Goal: Task Accomplishment & Management: Use online tool/utility

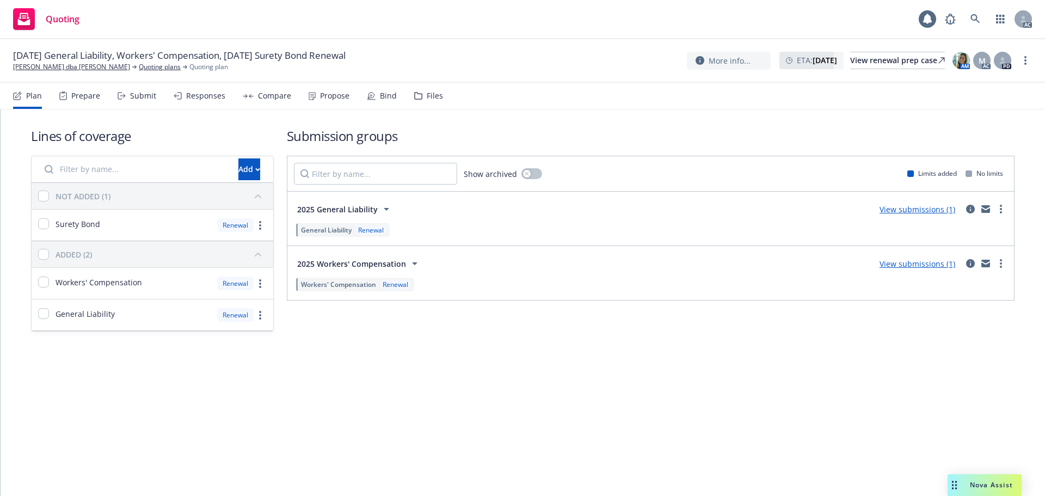
click at [198, 105] on div "Responses" at bounding box center [200, 96] width 52 height 26
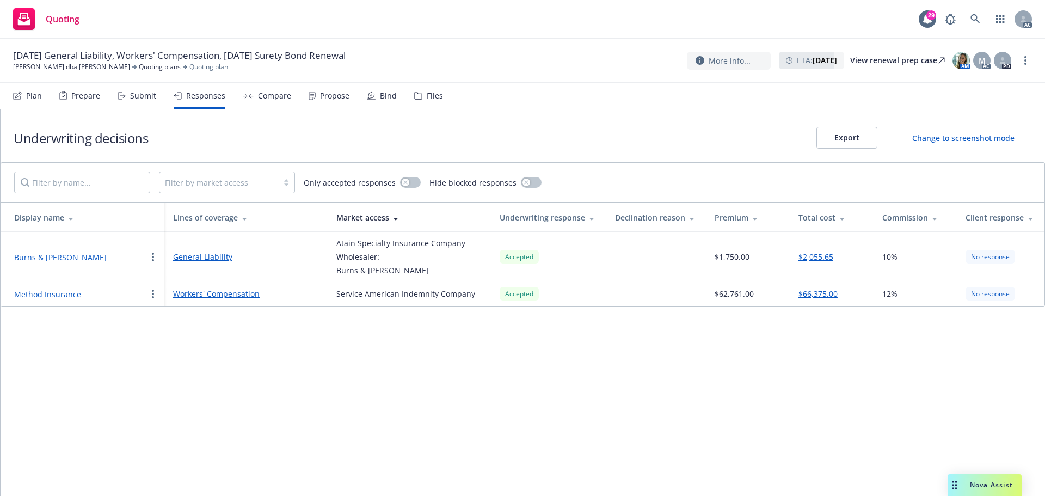
click at [63, 293] on button "Method Insurance" at bounding box center [47, 294] width 67 height 11
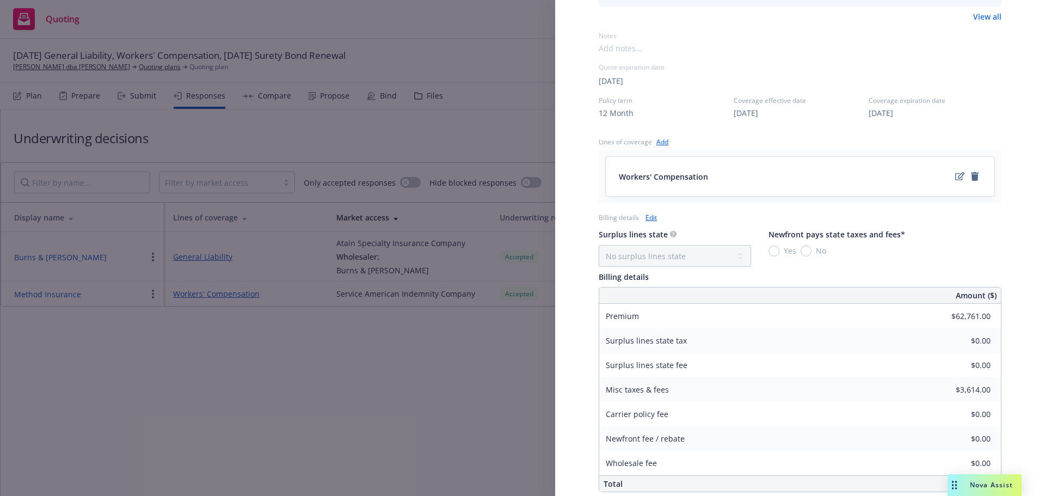
scroll to position [397, 0]
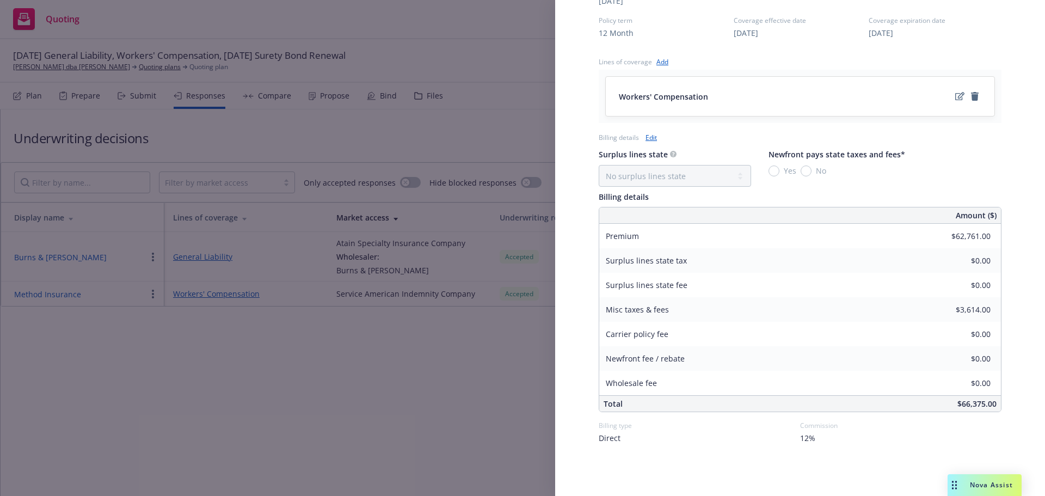
click at [652, 138] on link "Edit" at bounding box center [651, 137] width 11 height 11
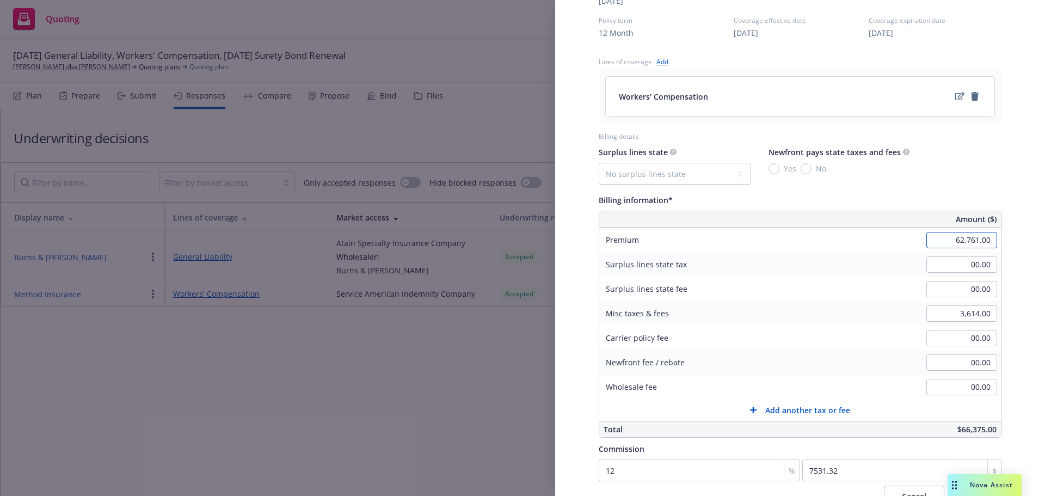
click at [937, 240] on input "62,761.00" at bounding box center [962, 240] width 71 height 16
type input "63,191.00"
type input "7582.92"
click at [945, 317] on input "3,614.00" at bounding box center [962, 313] width 71 height 16
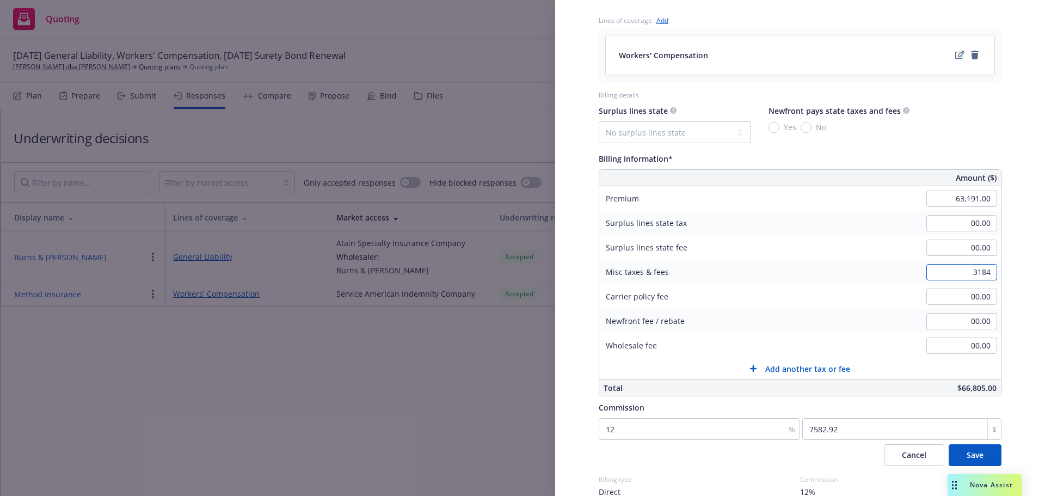
scroll to position [492, 0]
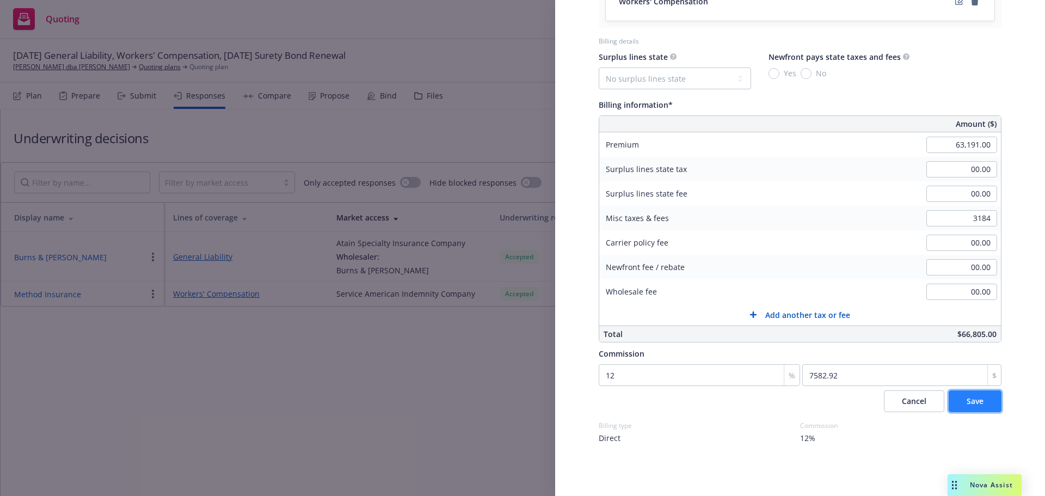
type input "3,184.00"
click at [967, 402] on span "Save" at bounding box center [975, 401] width 17 height 10
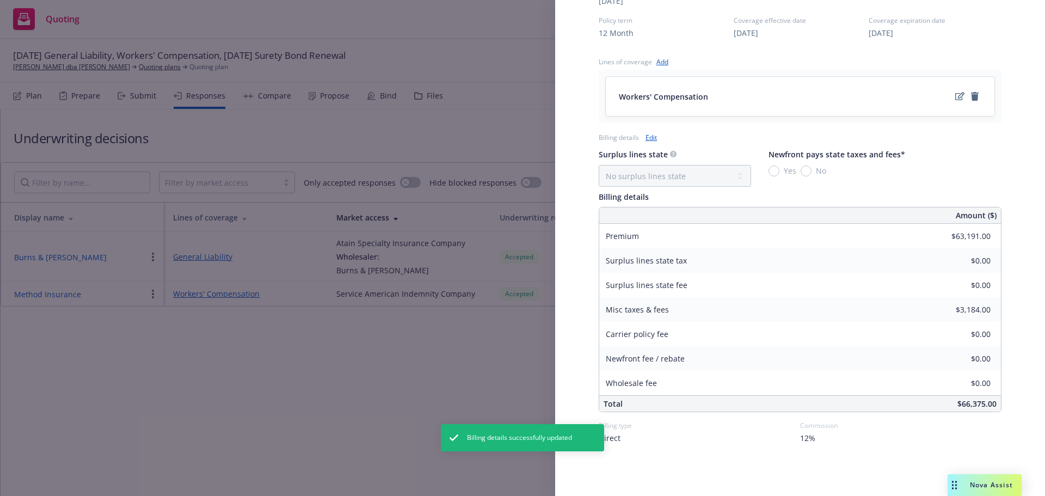
scroll to position [397, 0]
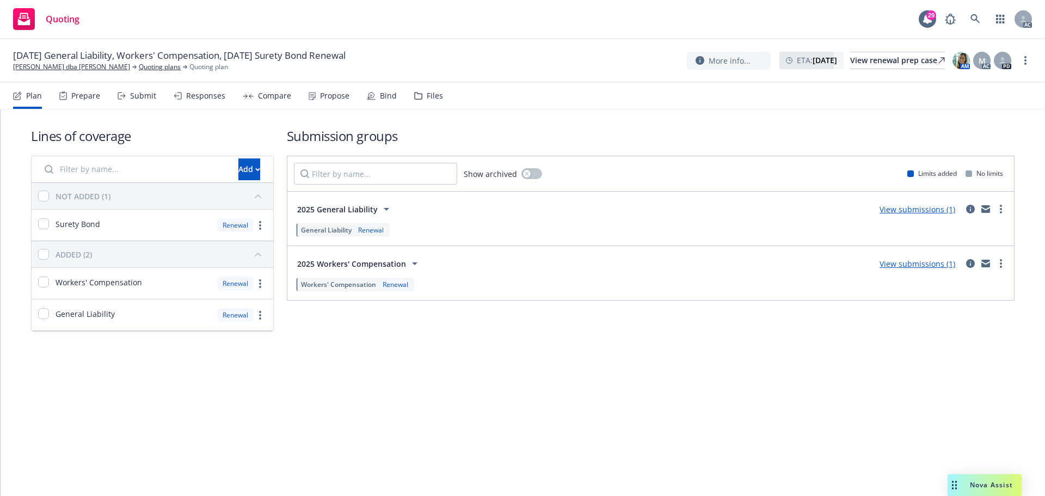
click at [205, 98] on div "Responses" at bounding box center [205, 95] width 39 height 9
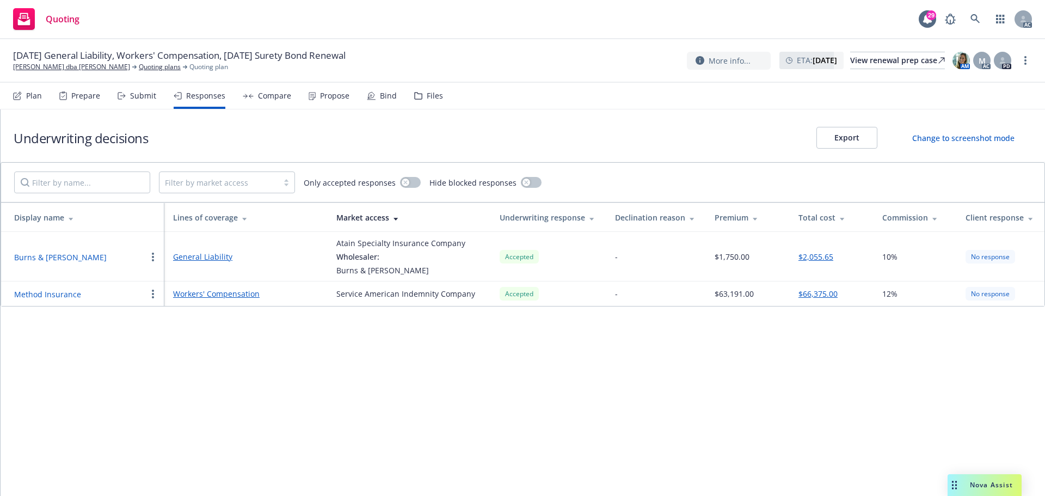
click at [61, 294] on button "Method Insurance" at bounding box center [47, 294] width 67 height 11
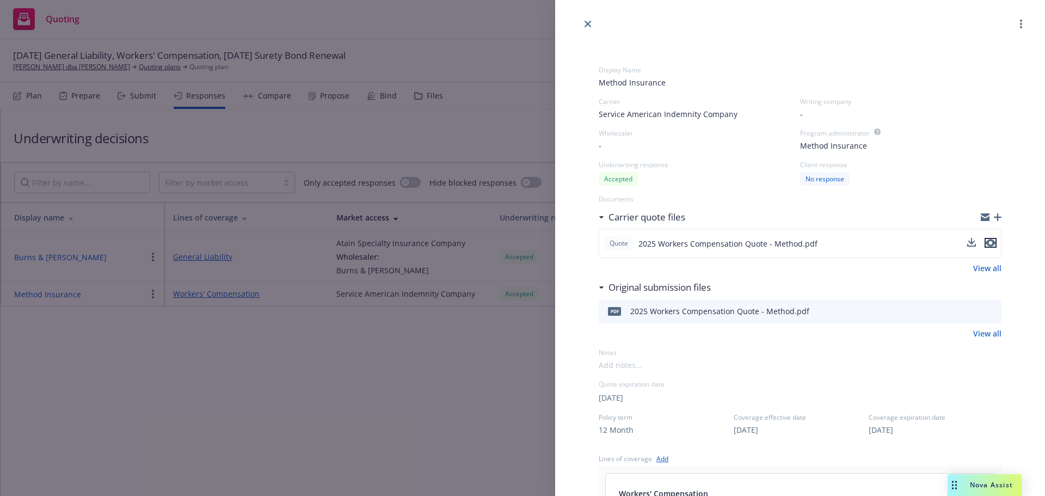
click at [986, 243] on icon "preview file" at bounding box center [991, 243] width 10 height 8
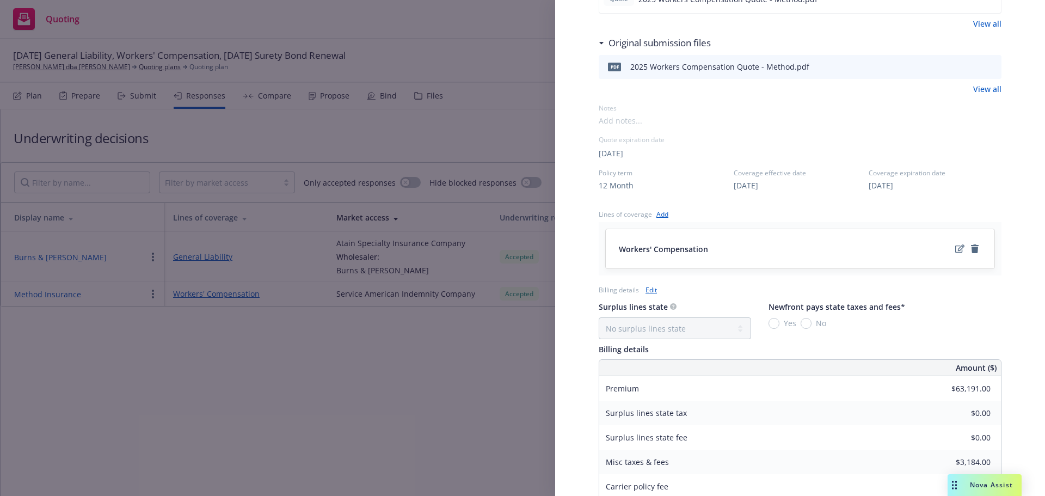
scroll to position [234, 0]
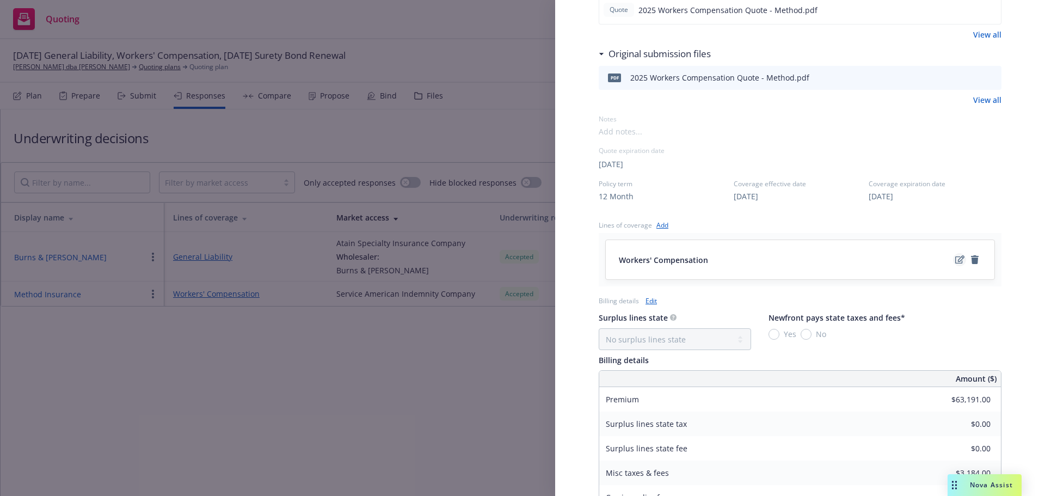
click at [955, 258] on icon "edit" at bounding box center [959, 259] width 9 height 9
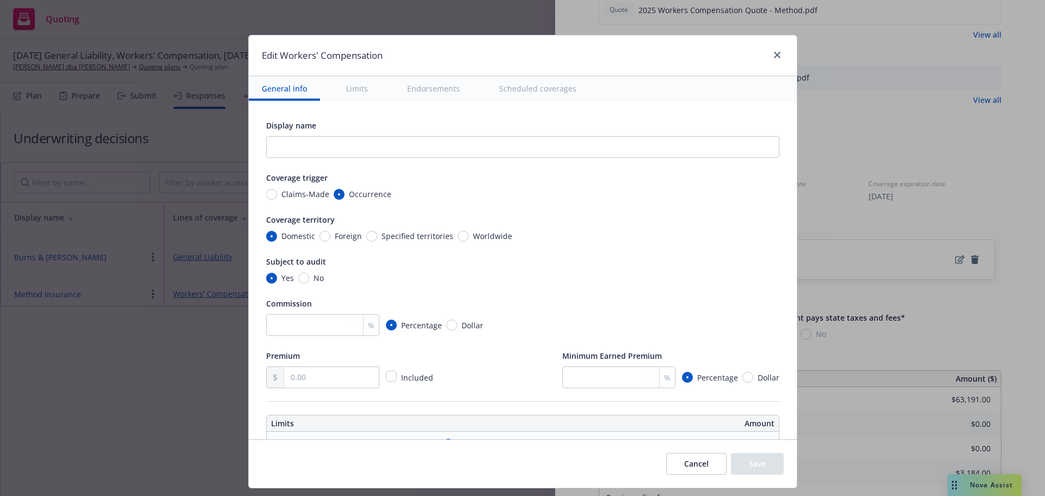
click at [539, 90] on button "Scheduled coverages" at bounding box center [537, 88] width 103 height 24
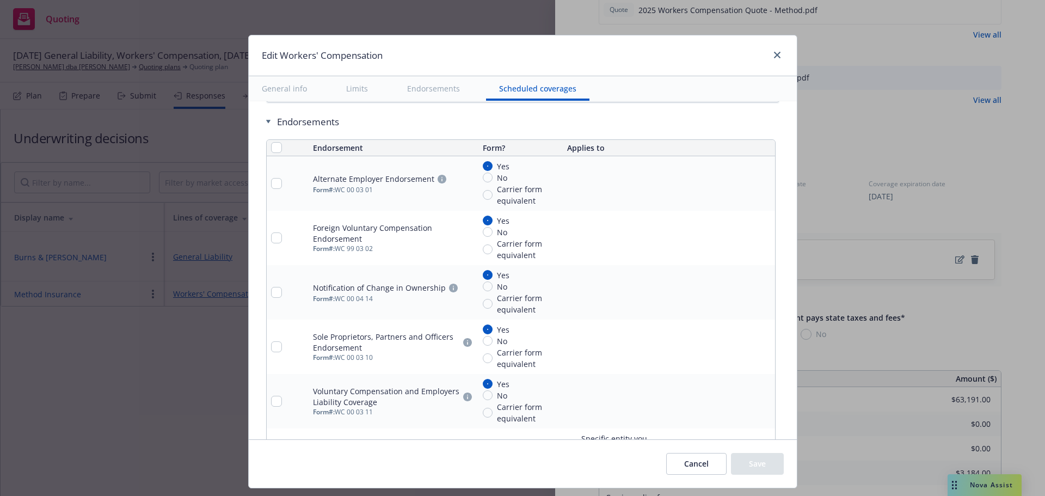
scroll to position [1261, 0]
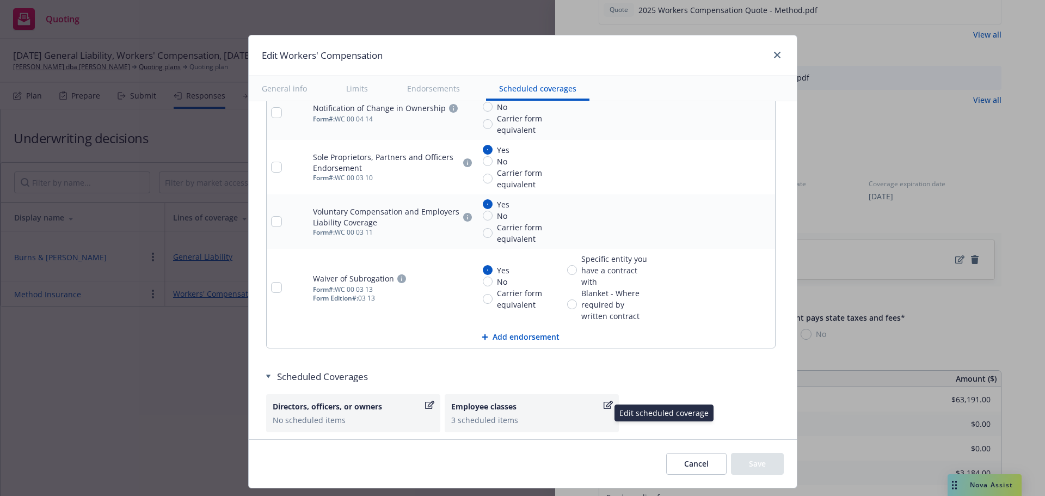
click at [491, 412] on div "Employee classes 3 scheduled items" at bounding box center [531, 413] width 161 height 25
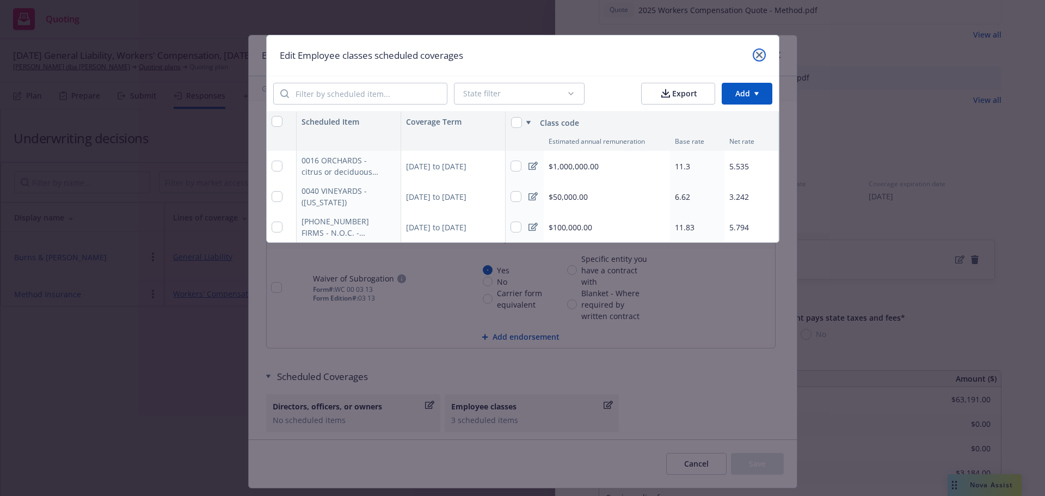
click at [758, 56] on icon "close" at bounding box center [759, 55] width 7 height 7
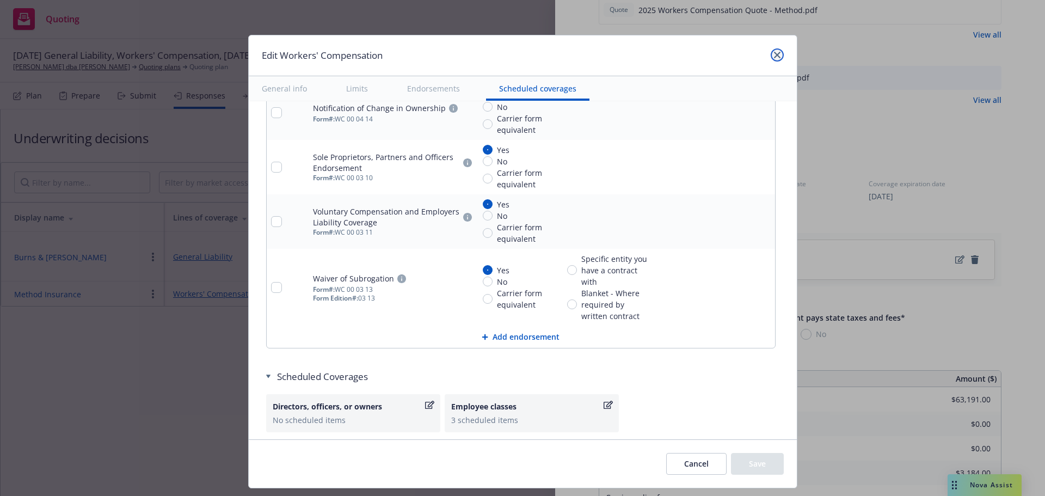
click at [774, 55] on icon "close" at bounding box center [777, 55] width 7 height 7
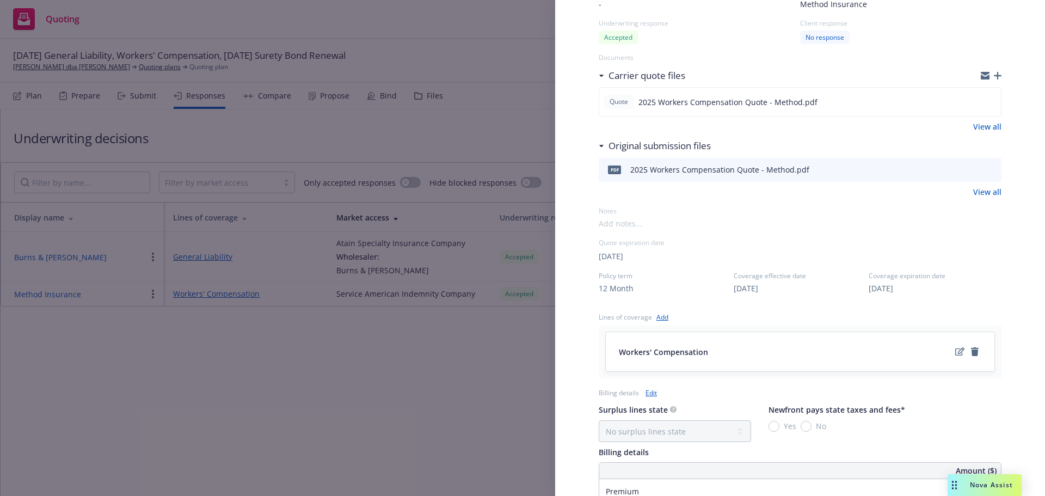
scroll to position [0, 0]
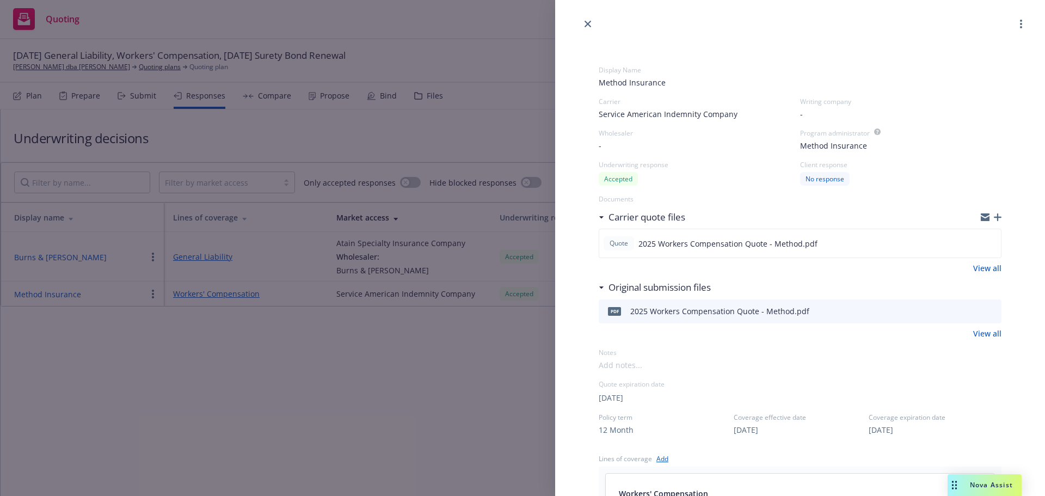
click at [381, 383] on div "Display Name Method Insurance Carrier Service American Indemnity Company Writin…" at bounding box center [522, 248] width 1045 height 496
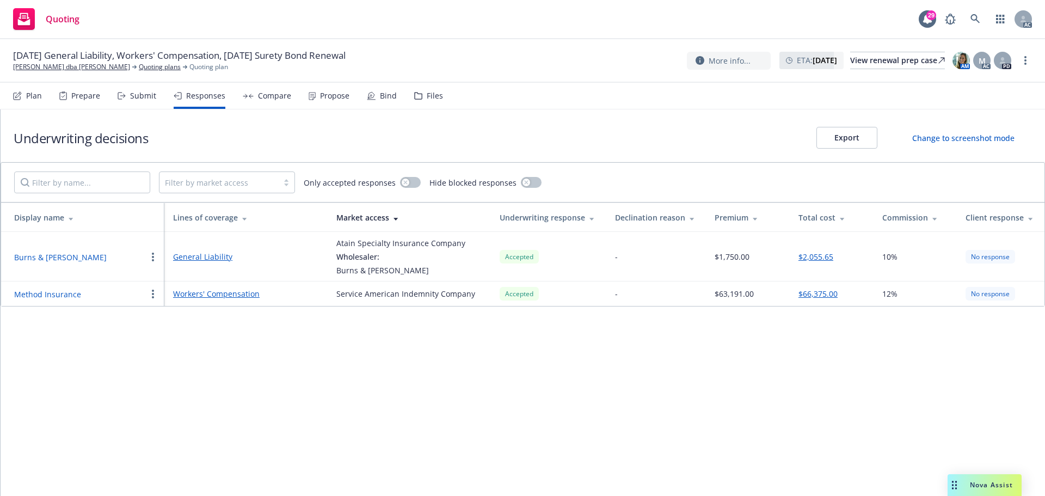
click at [327, 103] on div "Propose" at bounding box center [329, 96] width 41 height 26
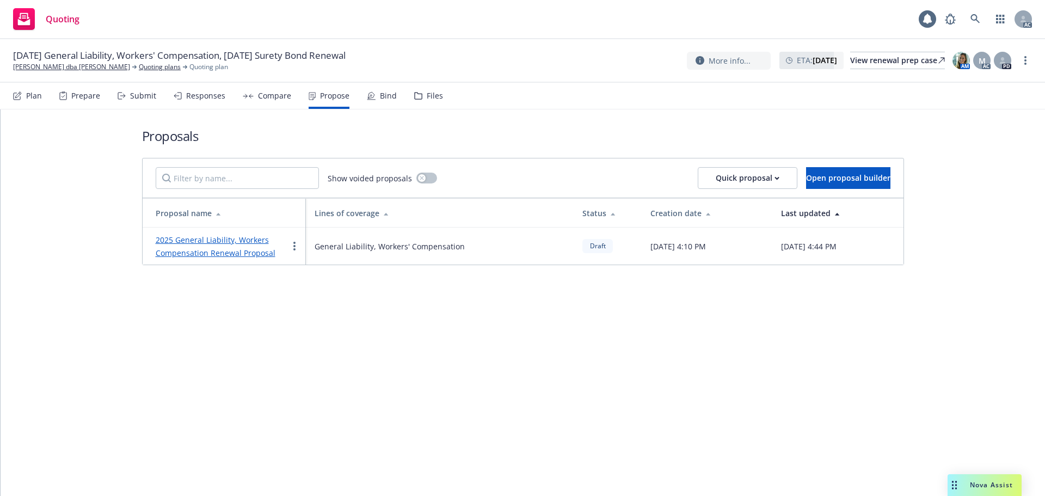
click at [197, 99] on div "Responses" at bounding box center [205, 95] width 39 height 9
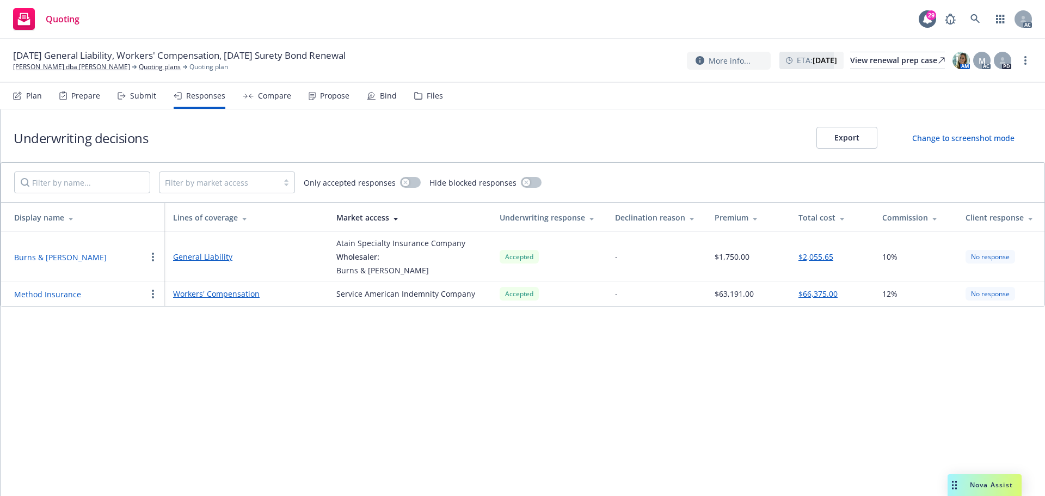
click at [53, 293] on button "Method Insurance" at bounding box center [47, 294] width 67 height 11
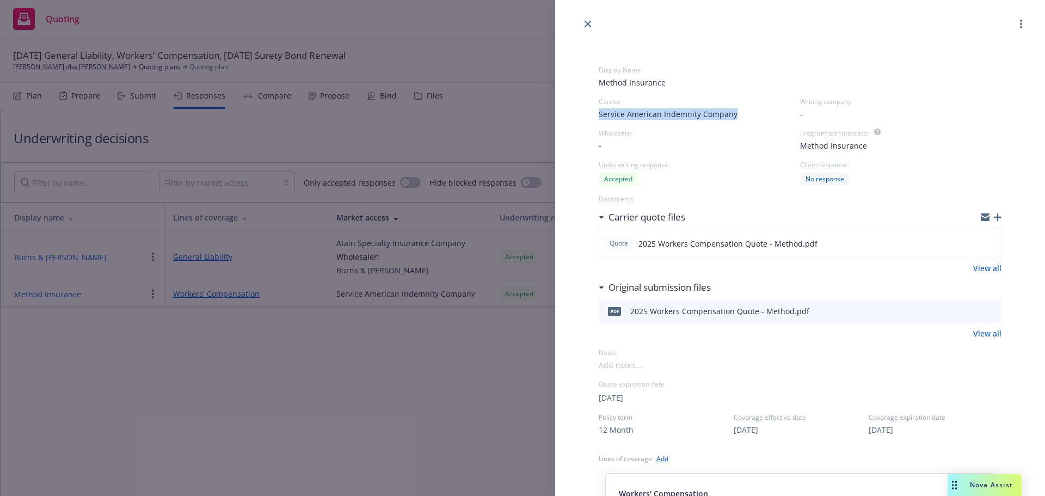
drag, startPoint x: 634, startPoint y: 113, endPoint x: 749, endPoint y: 117, distance: 115.5
click at [749, 117] on div "Display Name Method Insurance Carrier Service American Indemnity Company Writin…" at bounding box center [800, 461] width 438 height 862
copy span "Service American Indemnity Company"
click at [818, 102] on div "Writing company" at bounding box center [900, 101] width 201 height 9
click at [800, 114] on span "-" at bounding box center [801, 113] width 3 height 11
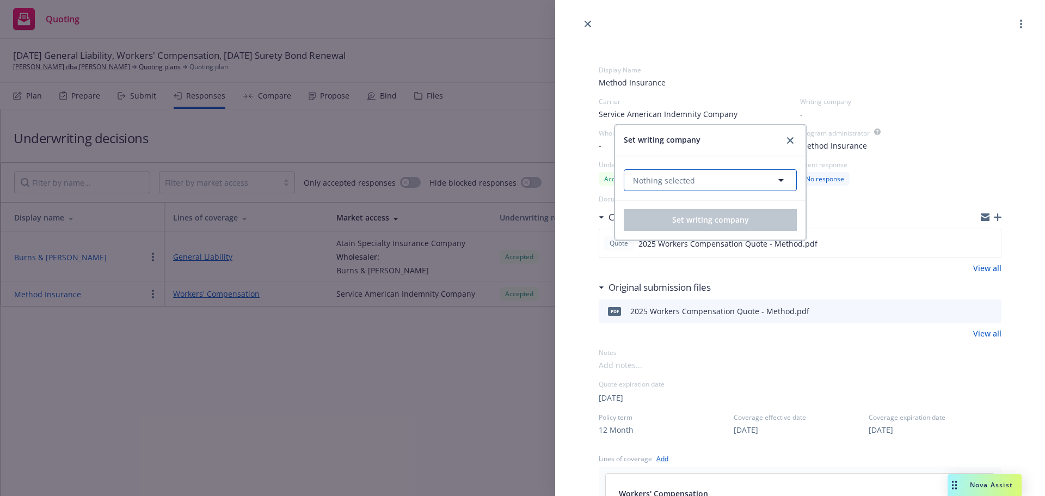
click at [678, 180] on span "Nothing selected" at bounding box center [664, 180] width 62 height 11
paste input "Service American Indemnity Company"
type input "Service American Indemnity Company"
click at [682, 220] on span "Domestic - 39152" at bounding box center [706, 222] width 141 height 11
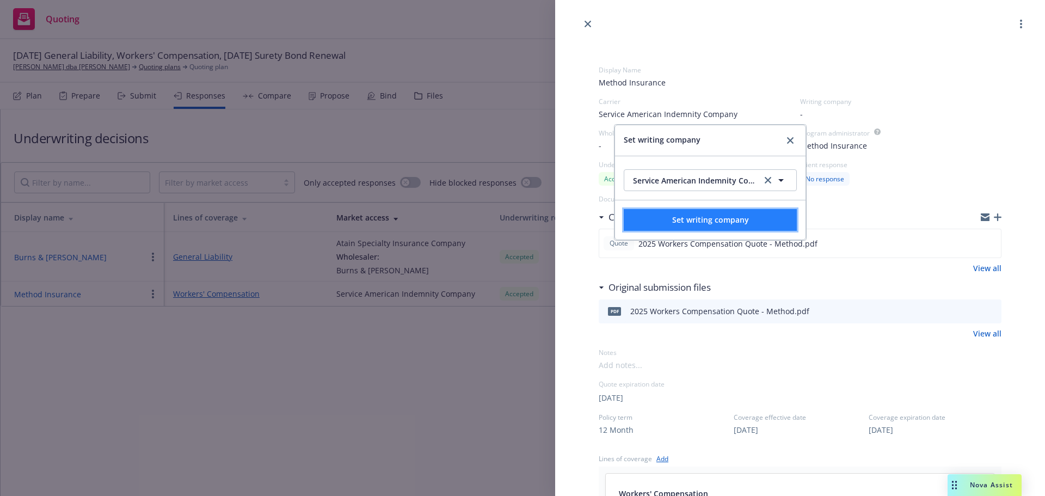
click at [702, 223] on span "Set writing company" at bounding box center [710, 220] width 77 height 10
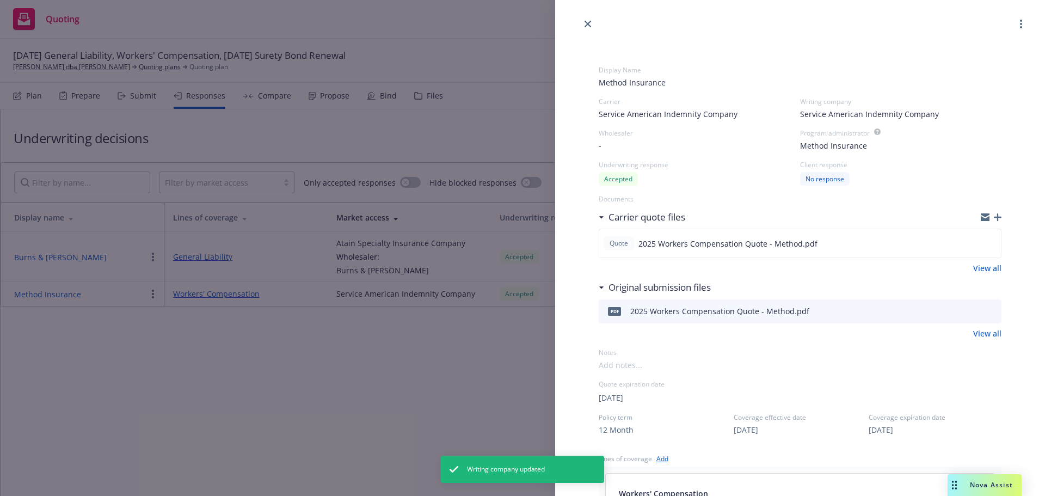
click at [426, 366] on div "Display Name Method Insurance Carrier Service American Indemnity Company Writin…" at bounding box center [522, 248] width 1045 height 496
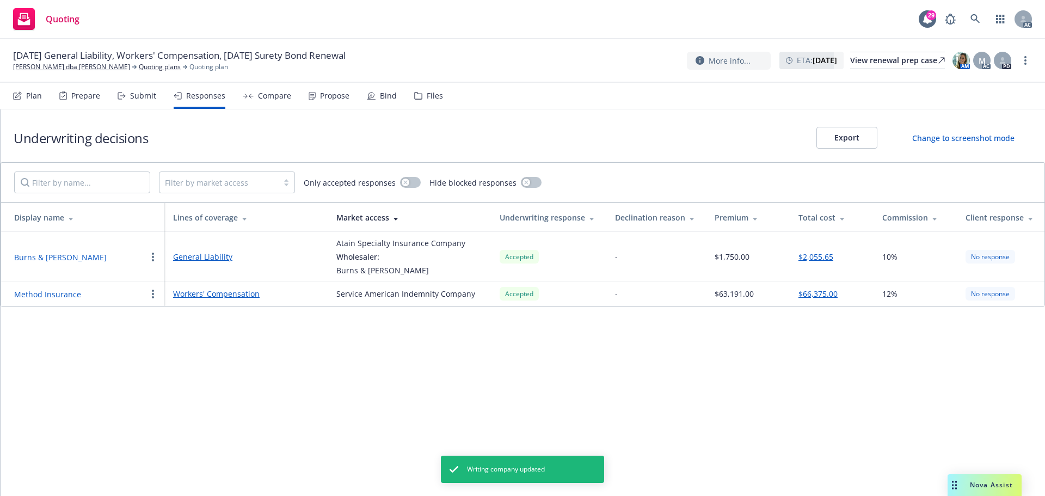
click at [324, 100] on div "Propose" at bounding box center [334, 95] width 29 height 9
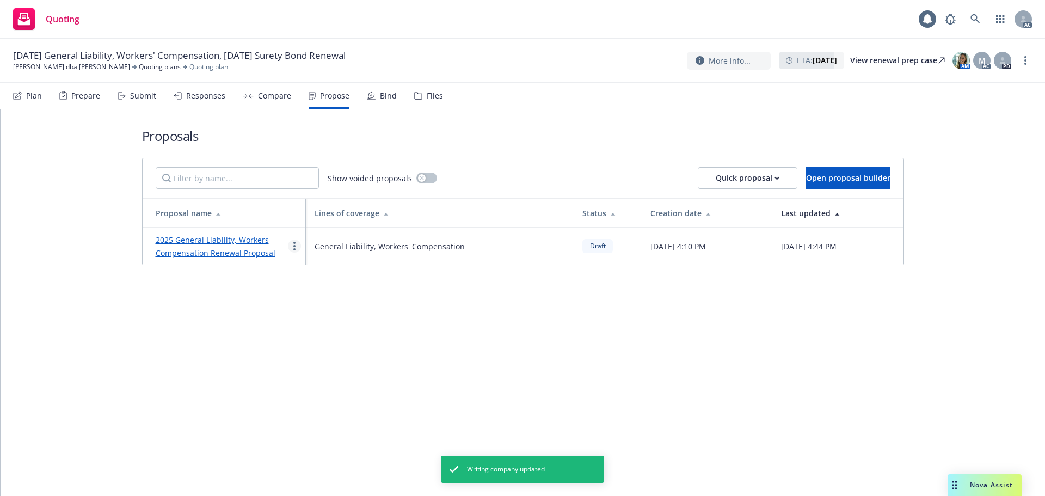
click at [292, 246] on link "more" at bounding box center [294, 246] width 13 height 13
click at [320, 357] on span "See client view" at bounding box center [329, 359] width 80 height 10
click at [210, 102] on div "Responses" at bounding box center [200, 96] width 52 height 26
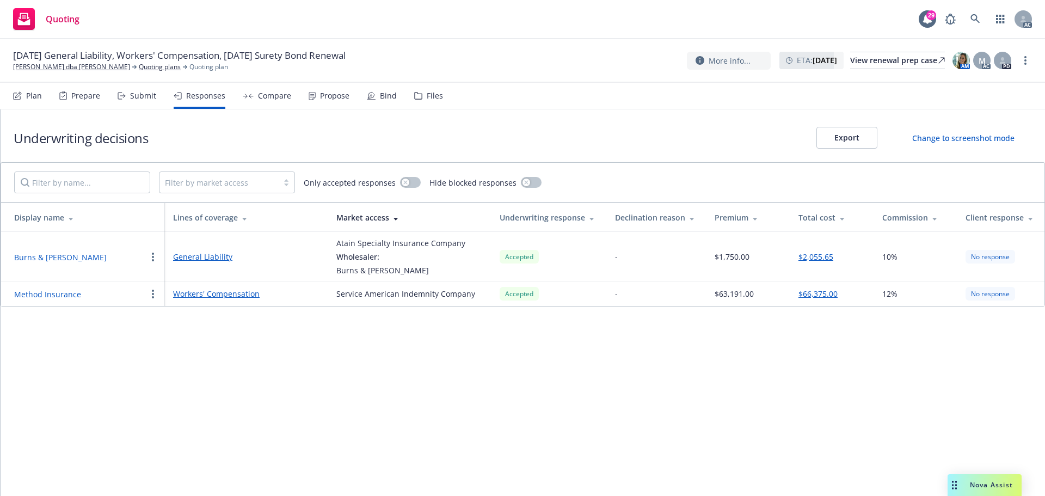
click at [65, 294] on button "Method Insurance" at bounding box center [47, 294] width 67 height 11
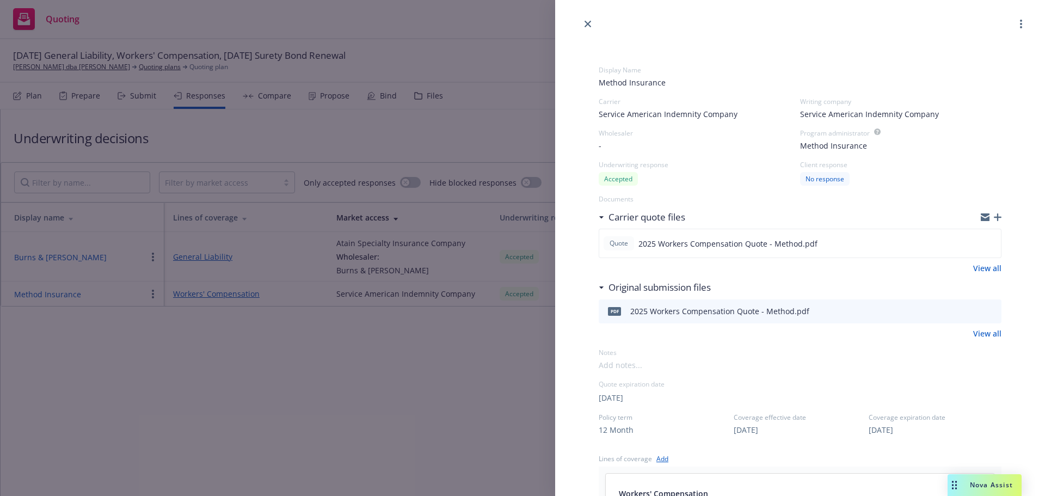
scroll to position [381, 0]
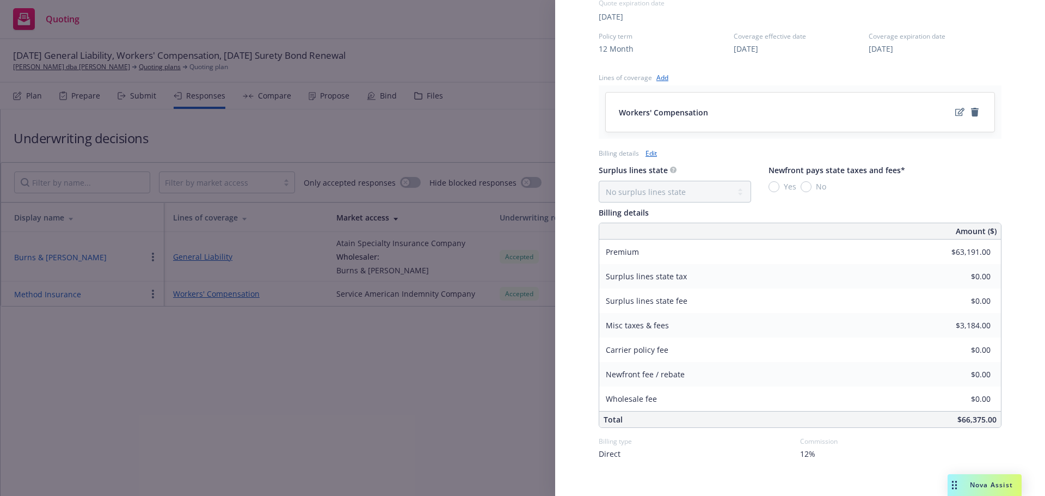
click at [411, 364] on div "Display Name Method Insurance Carrier Service American Indemnity Company Writin…" at bounding box center [522, 248] width 1045 height 496
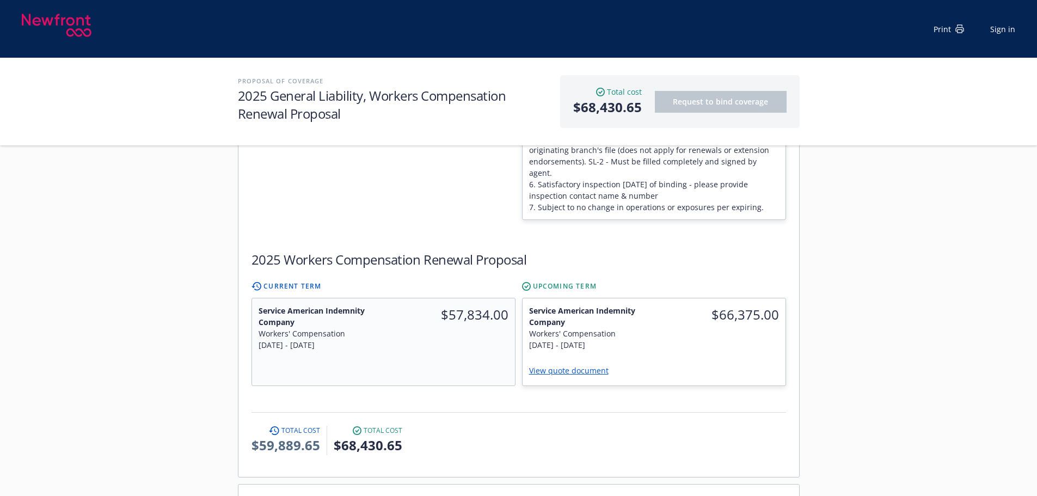
scroll to position [599, 0]
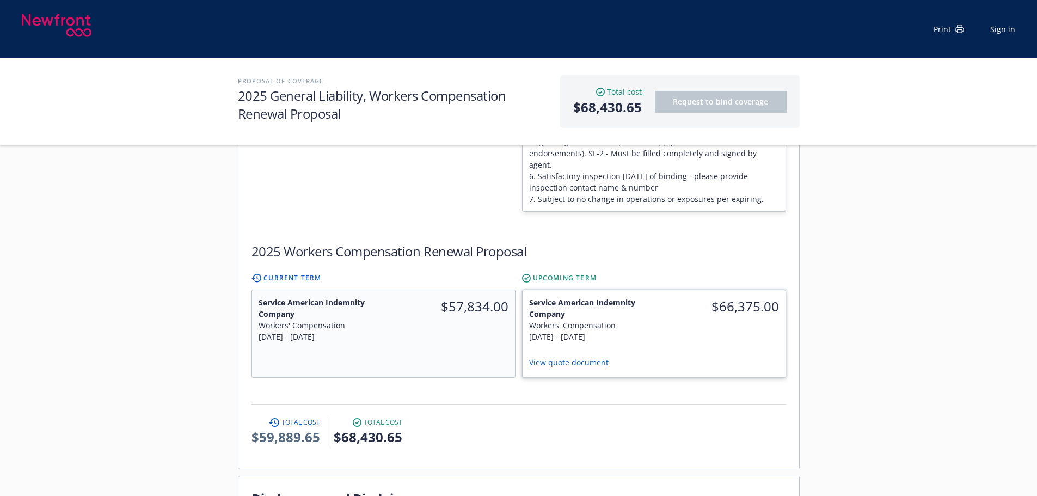
click at [664, 290] on div "$66,375.00" at bounding box center [720, 319] width 132 height 59
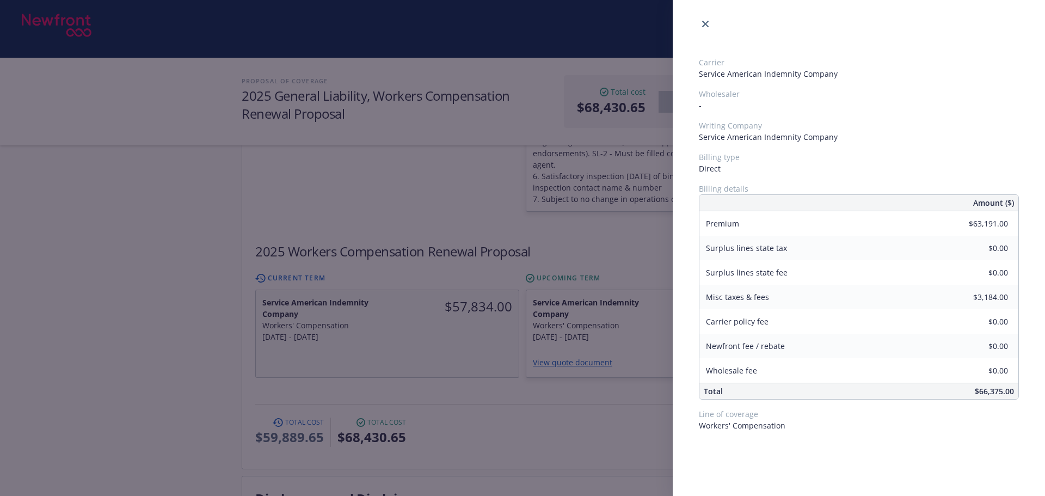
click at [457, 293] on div "Carrier Service American Indemnity Company Wholesaler - Writing Company Service…" at bounding box center [522, 248] width 1045 height 496
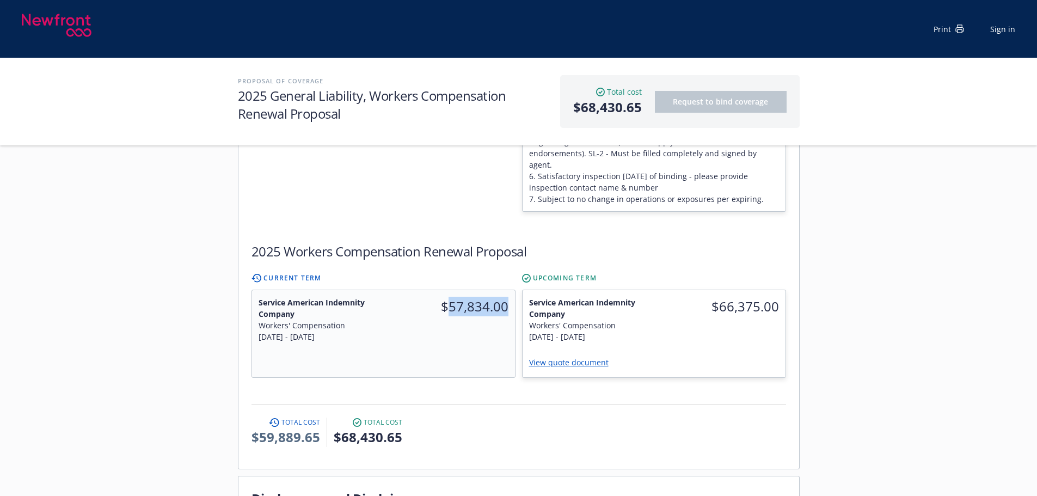
click at [457, 293] on div "$57,834.00" at bounding box center [449, 319] width 132 height 59
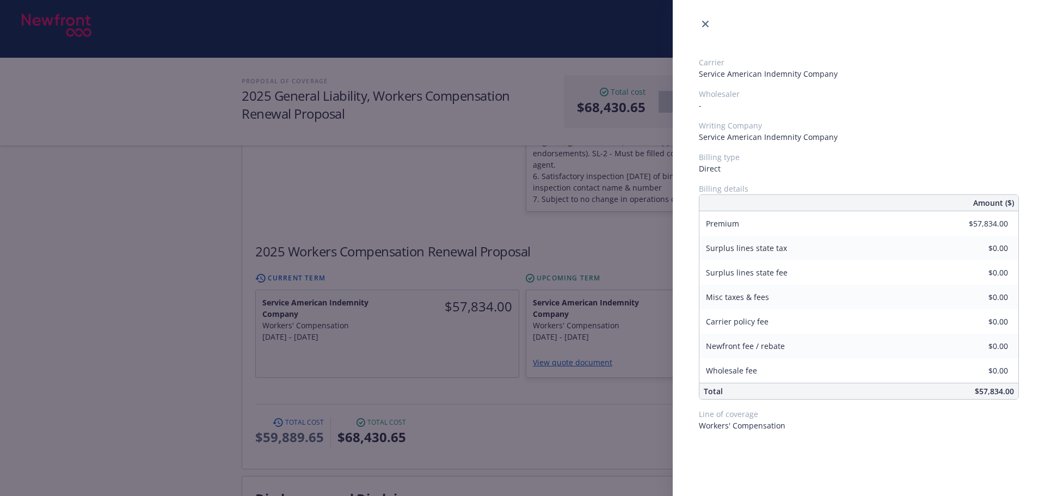
click at [487, 360] on div "Carrier Service American Indemnity Company Wholesaler - Writing Company Service…" at bounding box center [522, 248] width 1045 height 496
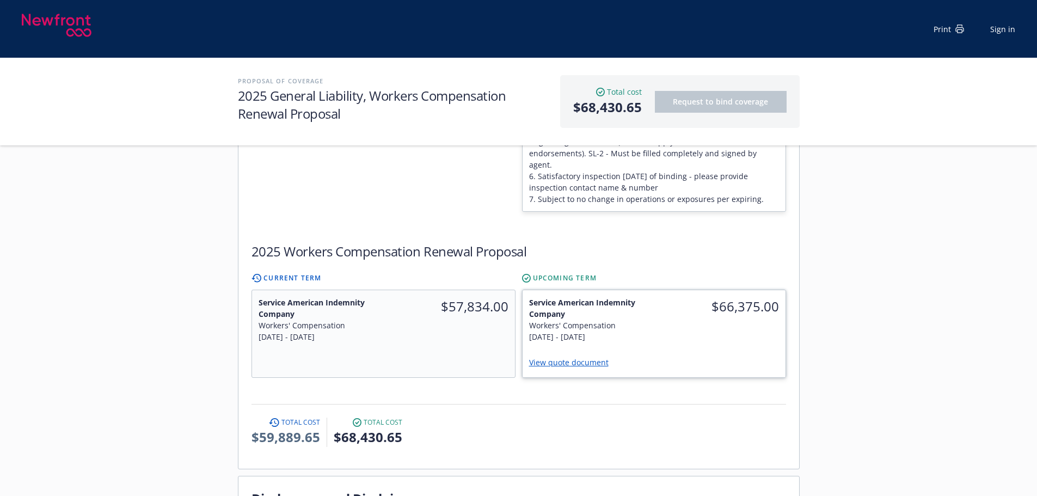
click at [663, 296] on div "$66,375.00" at bounding box center [720, 319] width 132 height 59
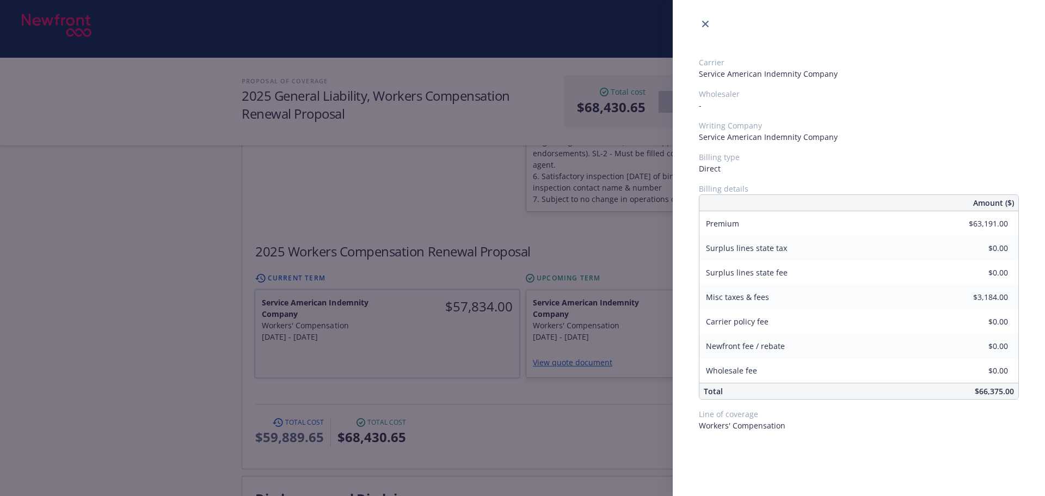
drag, startPoint x: 529, startPoint y: 357, endPoint x: 485, endPoint y: 303, distance: 69.2
click at [526, 357] on div "Carrier Service American Indemnity Company Wholesaler - Writing Company Service…" at bounding box center [522, 248] width 1045 height 496
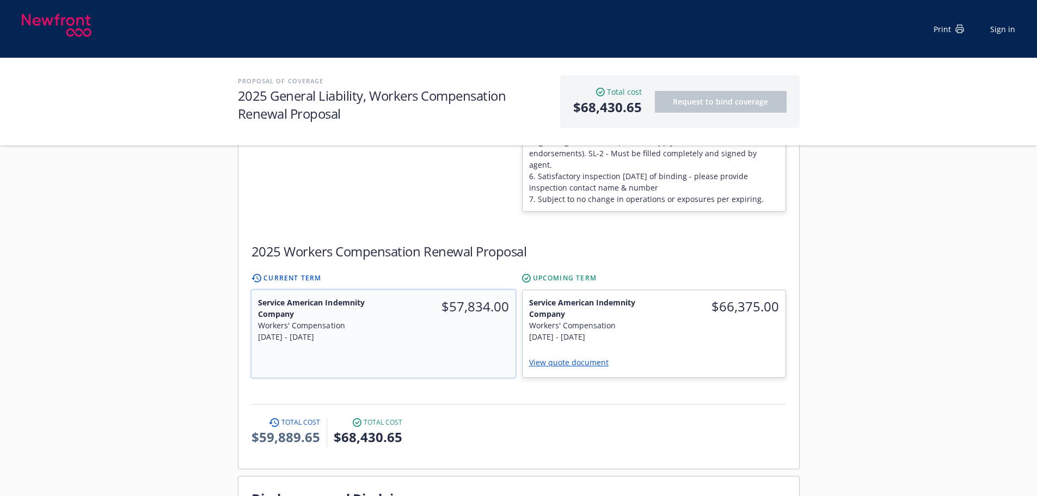
click at [484, 302] on div "$57,834.00" at bounding box center [449, 319] width 132 height 59
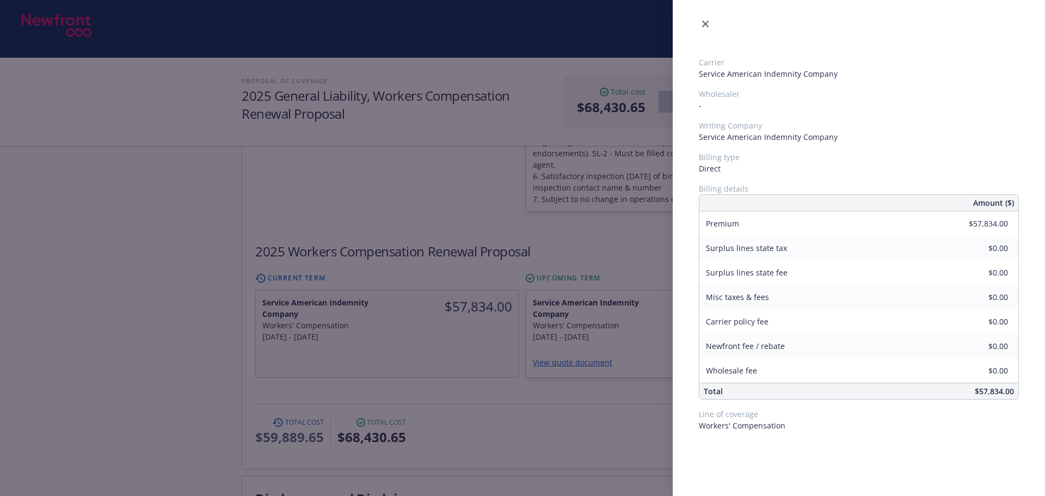
click at [498, 357] on div "Carrier Service American Indemnity Company Wholesaler - Writing Company Service…" at bounding box center [522, 248] width 1045 height 496
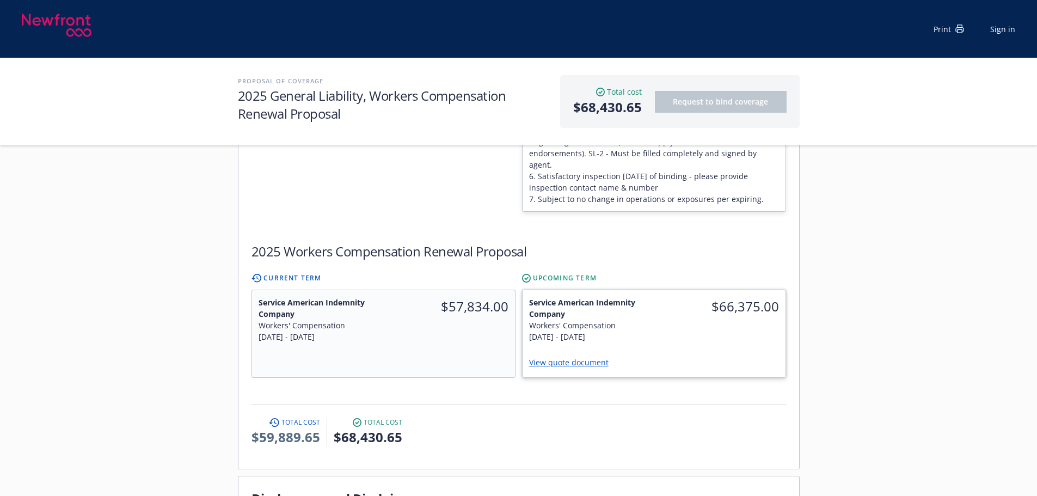
click at [733, 290] on div "$66,375.00" at bounding box center [720, 319] width 132 height 59
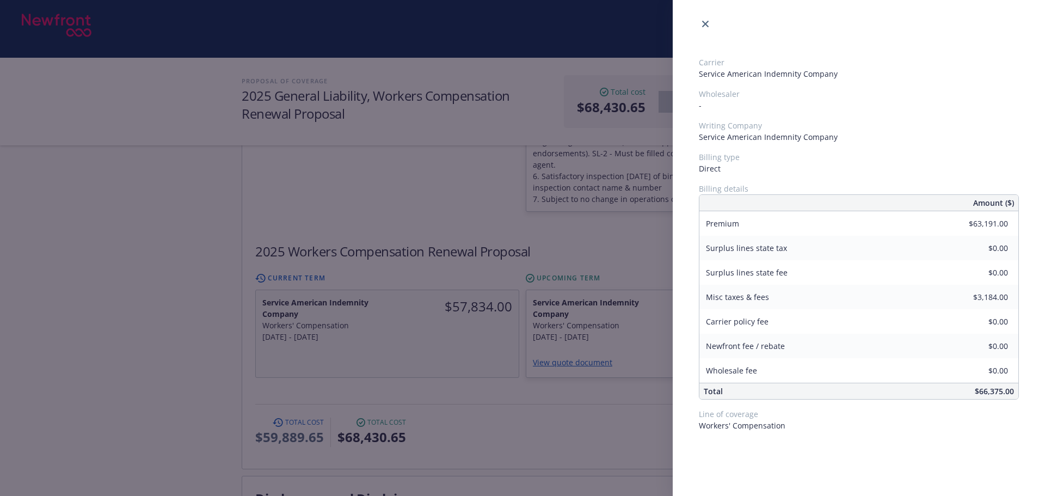
click at [573, 395] on div "Carrier Service American Indemnity Company Wholesaler - Writing Company Service…" at bounding box center [522, 248] width 1045 height 496
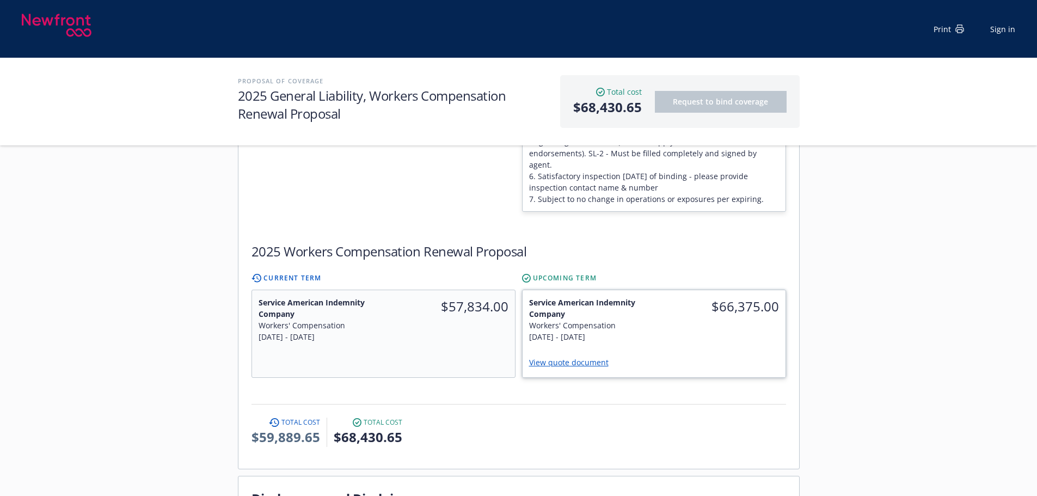
click at [774, 293] on div "$66,375.00" at bounding box center [720, 319] width 132 height 59
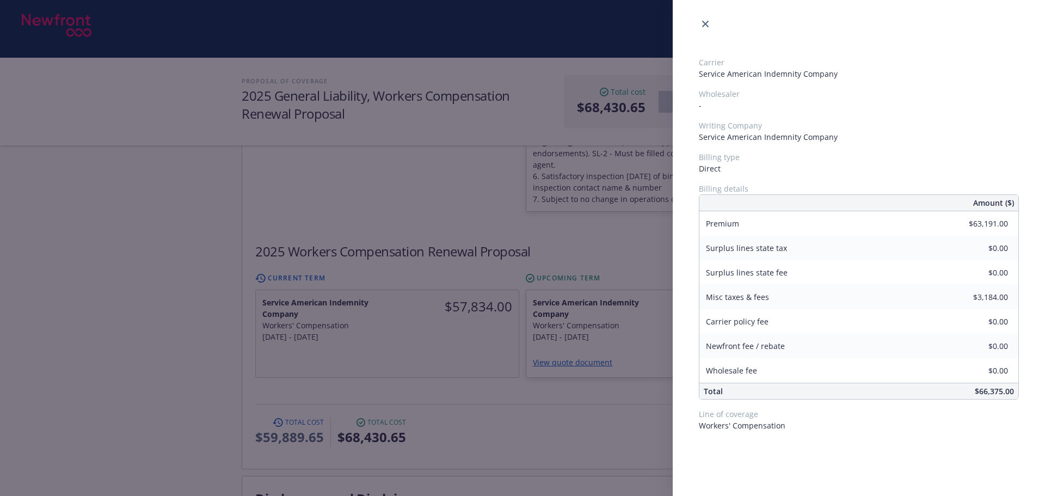
click at [584, 400] on div "Carrier Service American Indemnity Company Wholesaler - Writing Company Service…" at bounding box center [522, 248] width 1045 height 496
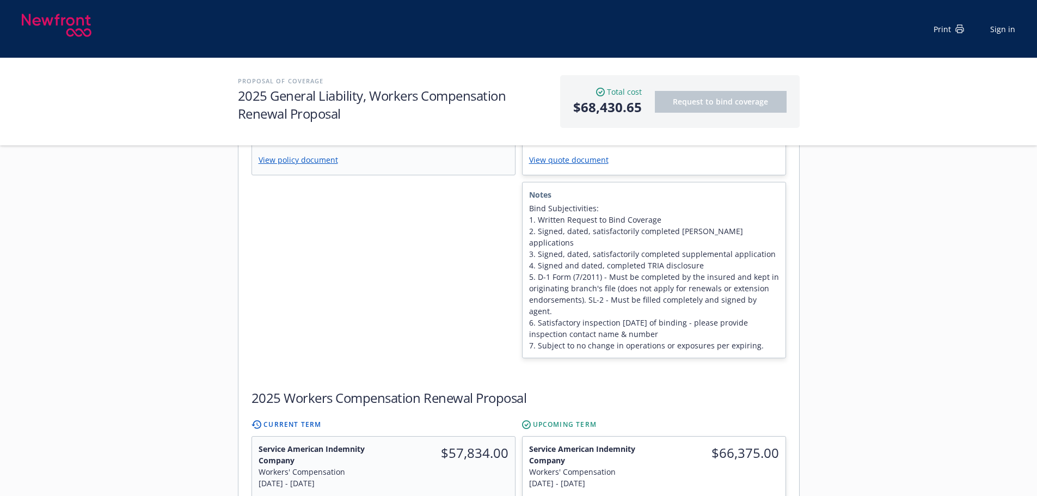
scroll to position [381, 0]
